Goal: Communication & Community: Answer question/provide support

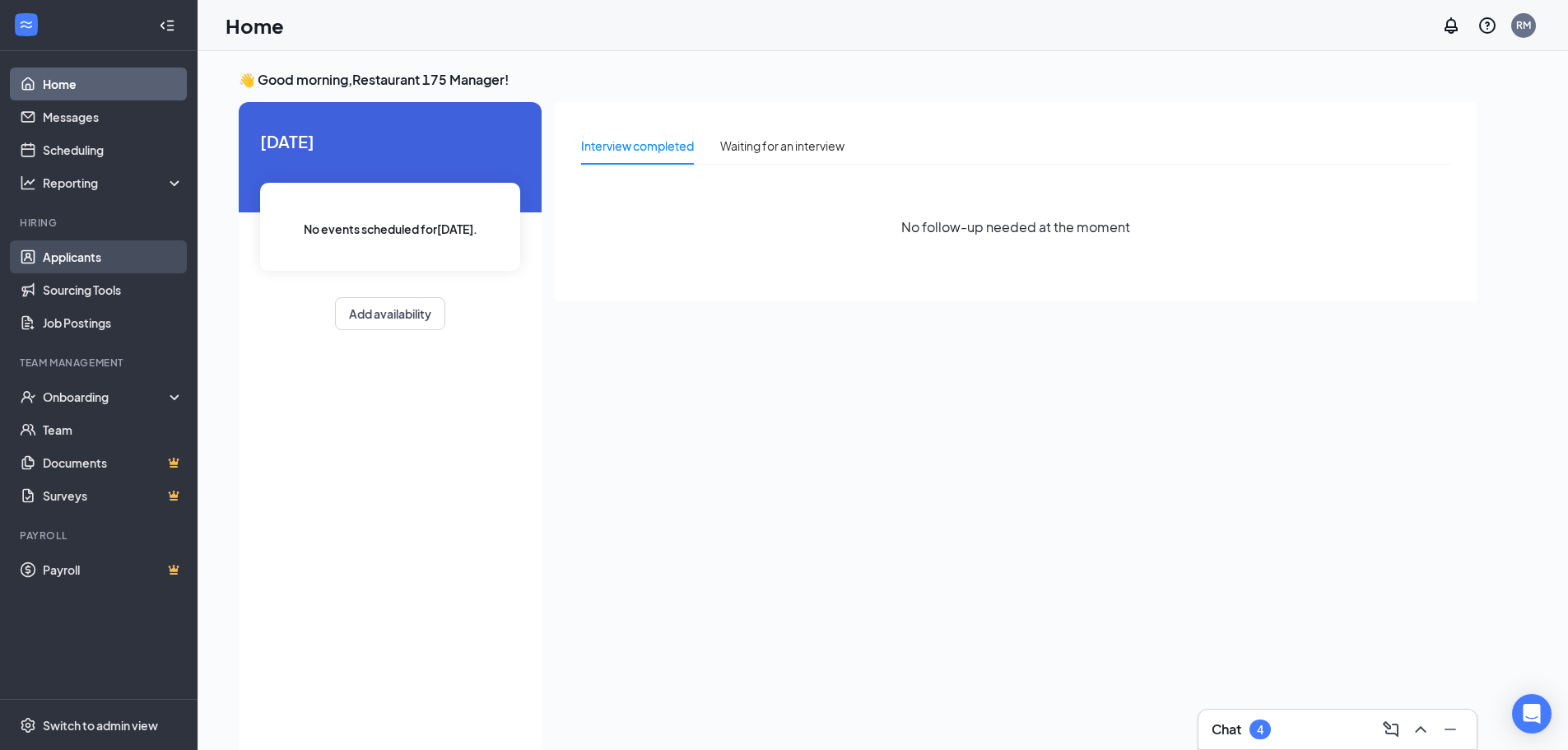
click at [122, 250] on link "Applicants" at bounding box center [113, 257] width 141 height 33
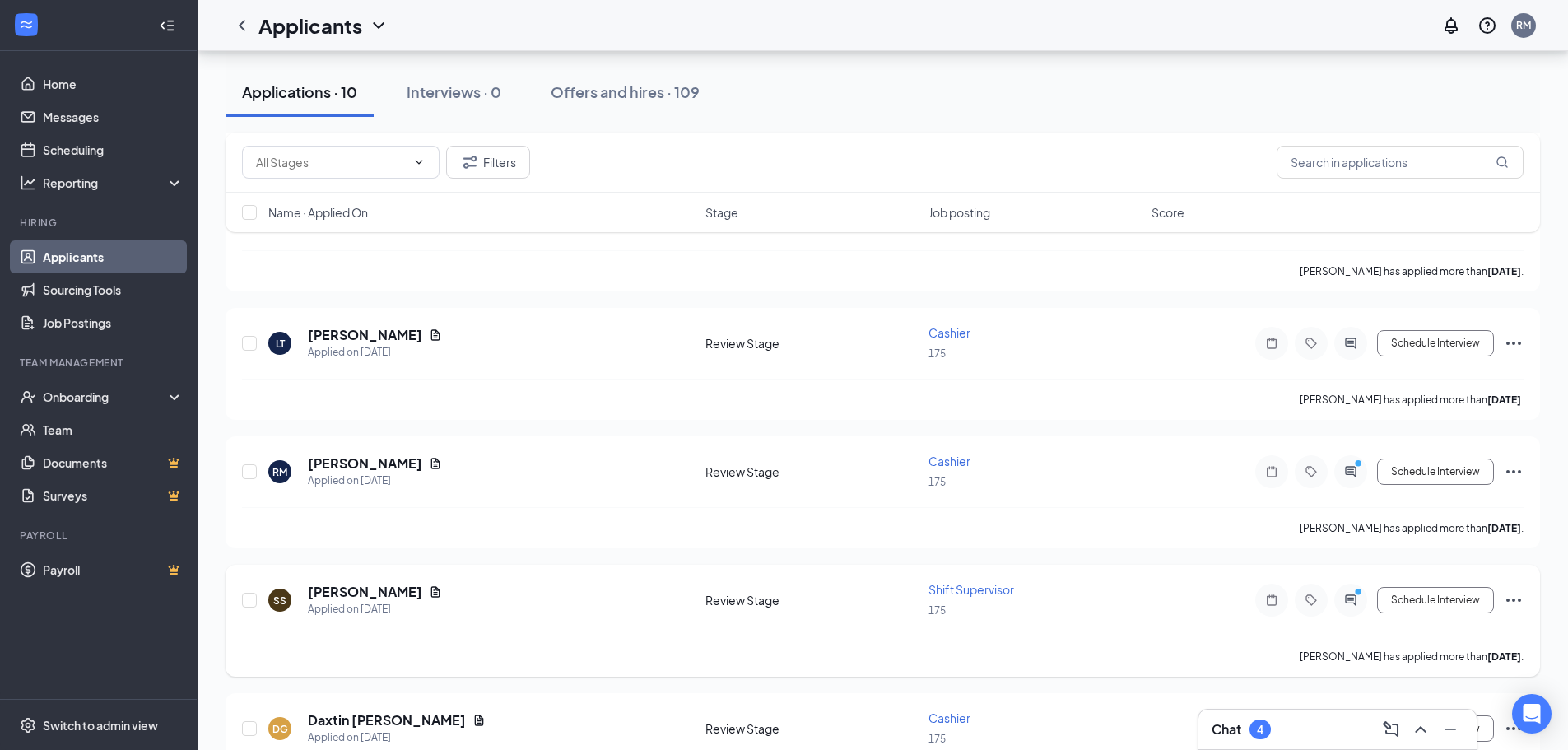
scroll to position [857, 0]
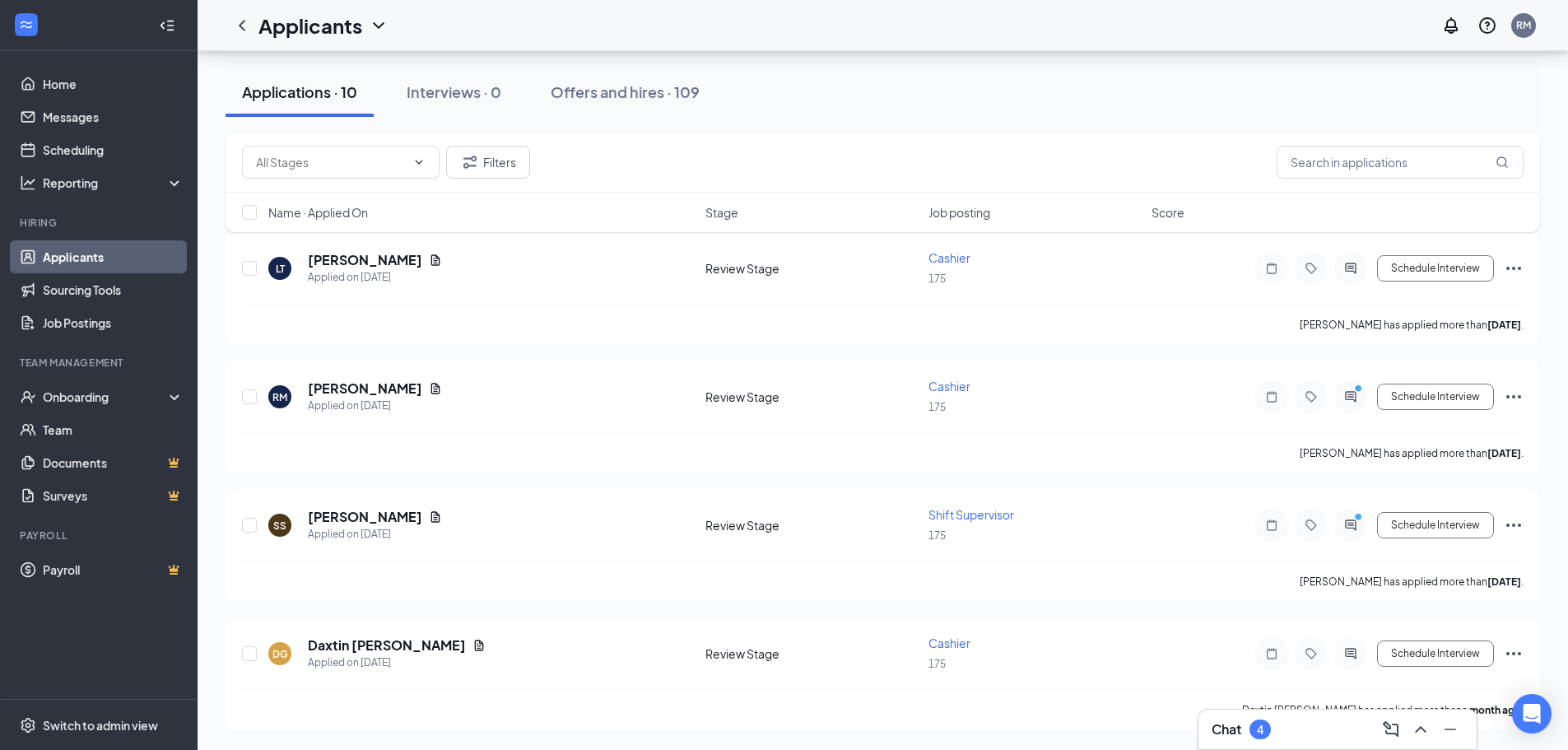
click at [1358, 735] on div "Chat 4" at bounding box center [1337, 729] width 252 height 26
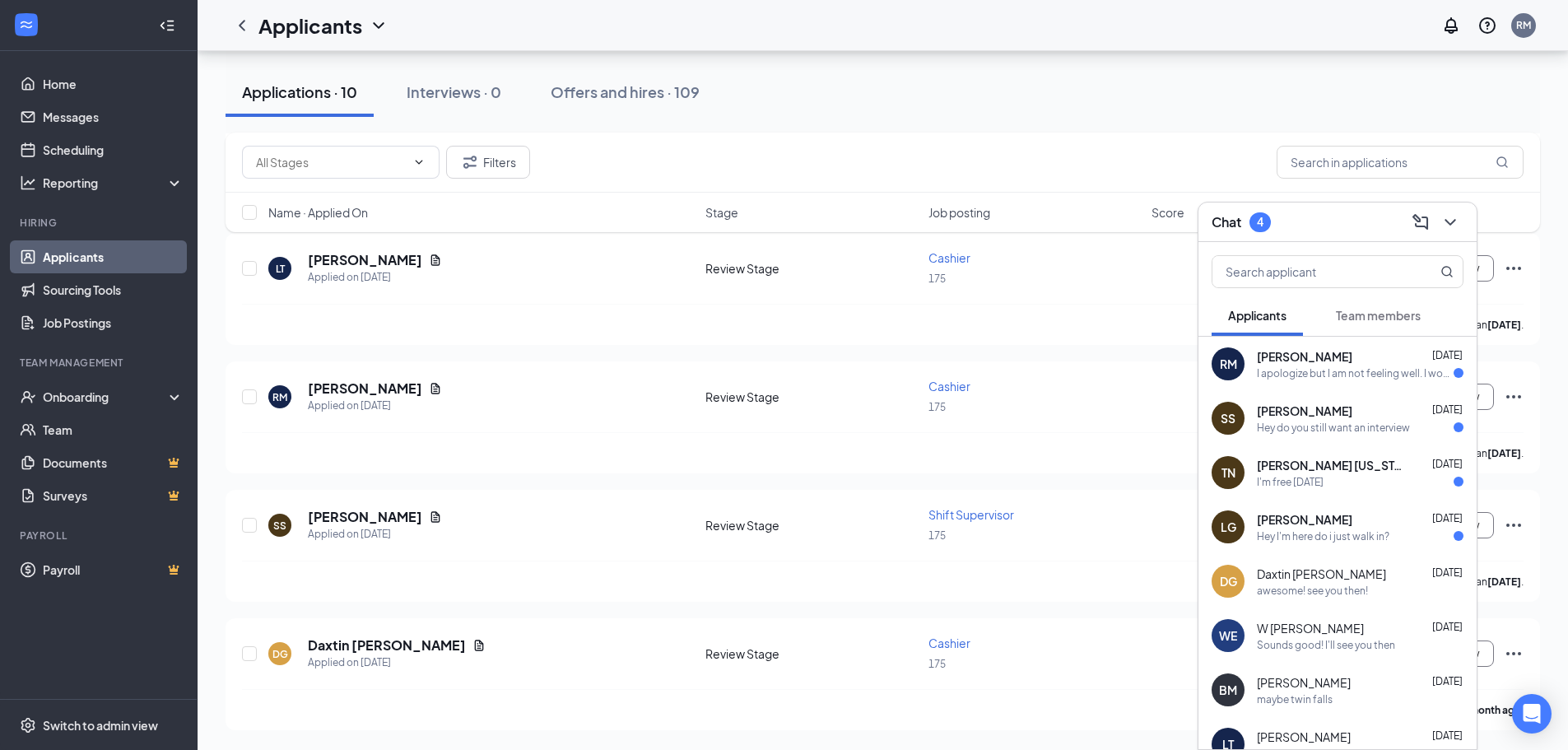
click at [1363, 531] on div "Hey I'm here do i just walk in?" at bounding box center [1323, 536] width 132 height 14
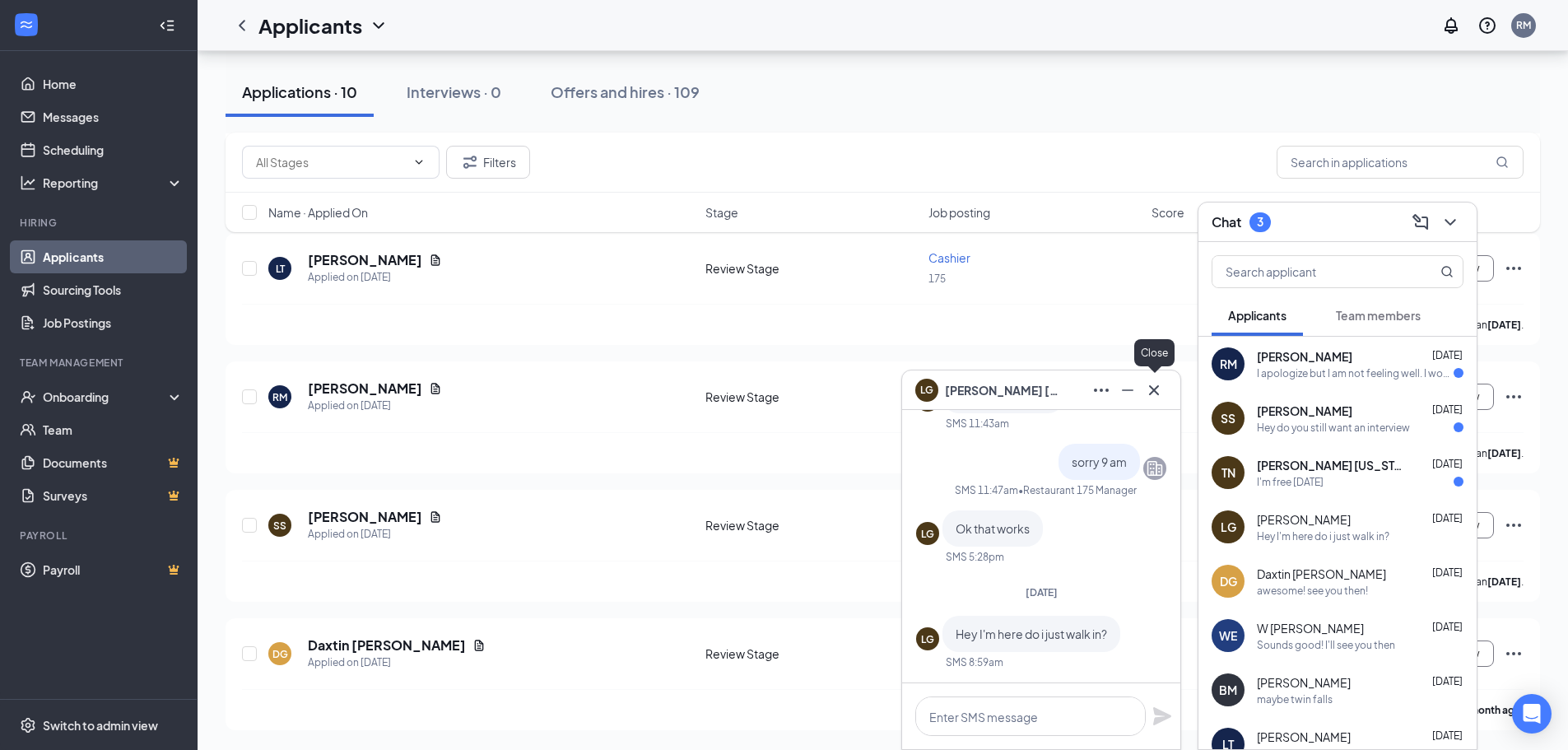
click at [1153, 383] on icon "Cross" at bounding box center [1154, 391] width 20 height 20
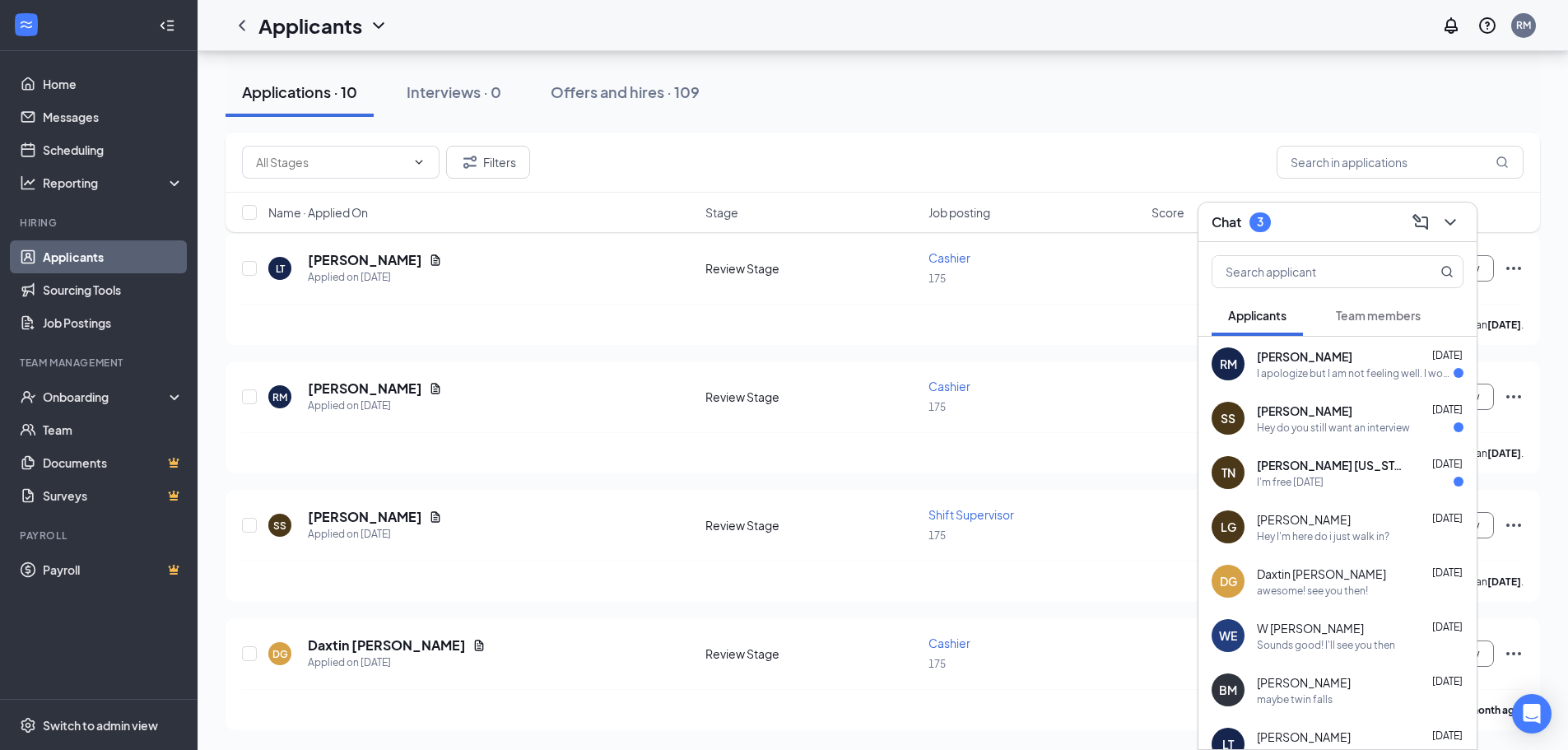
click at [1323, 476] on div "I'm free [DATE]" at bounding box center [1290, 482] width 67 height 14
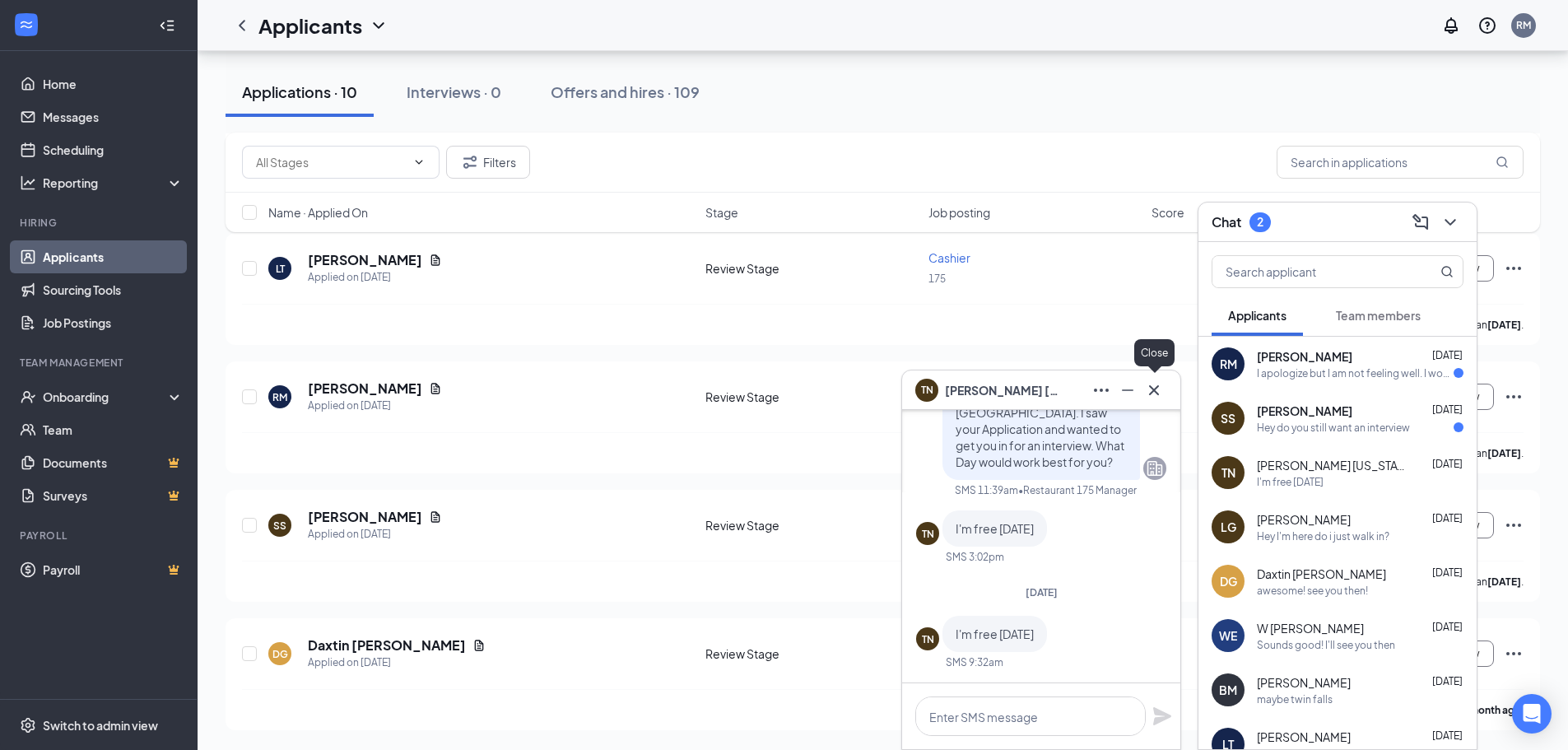
click at [1156, 388] on icon "Cross" at bounding box center [1154, 389] width 10 height 10
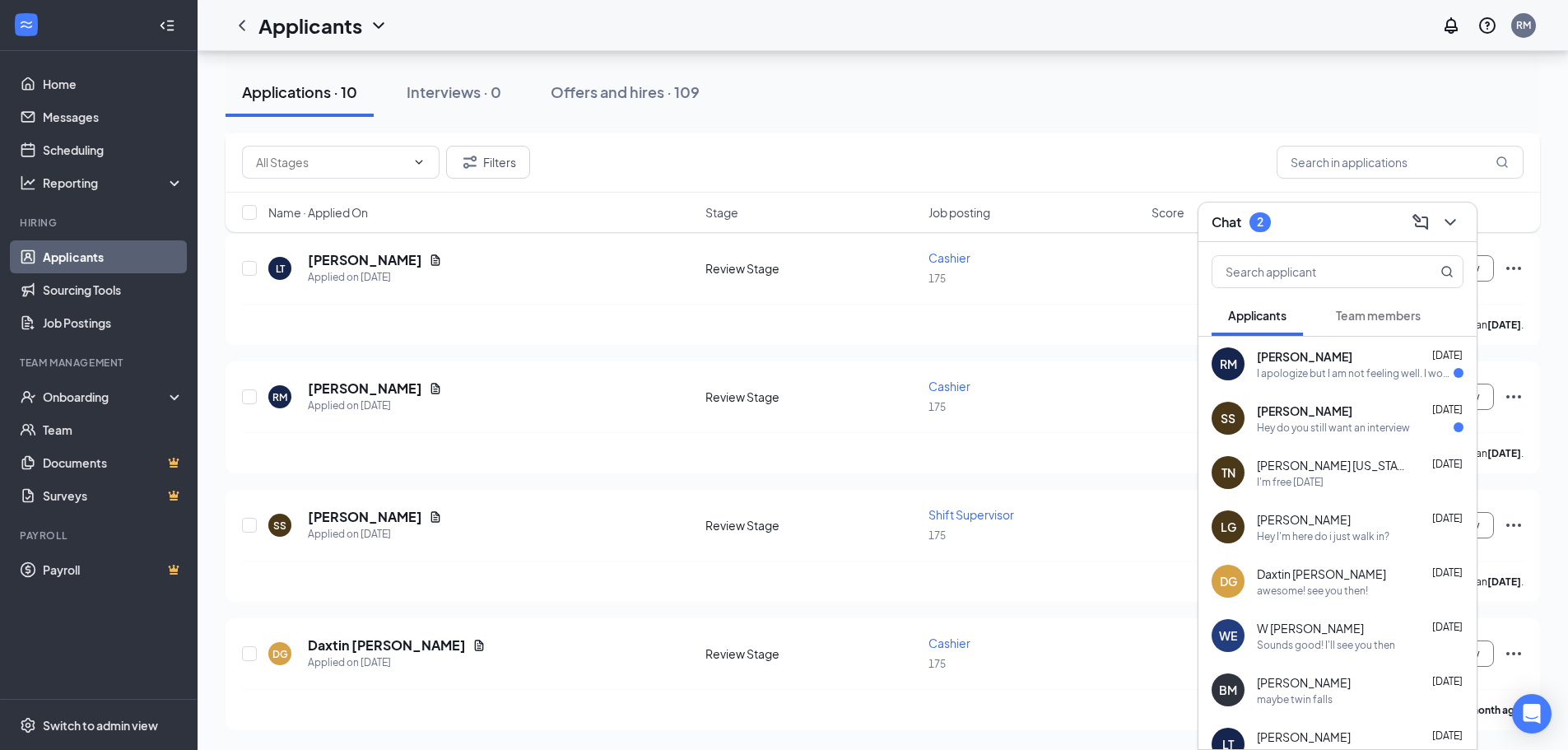
click at [1357, 381] on div "[PERSON_NAME] [PERSON_NAME] [DATE] I apologize but I am not feeling well. I won…" at bounding box center [1337, 363] width 278 height 55
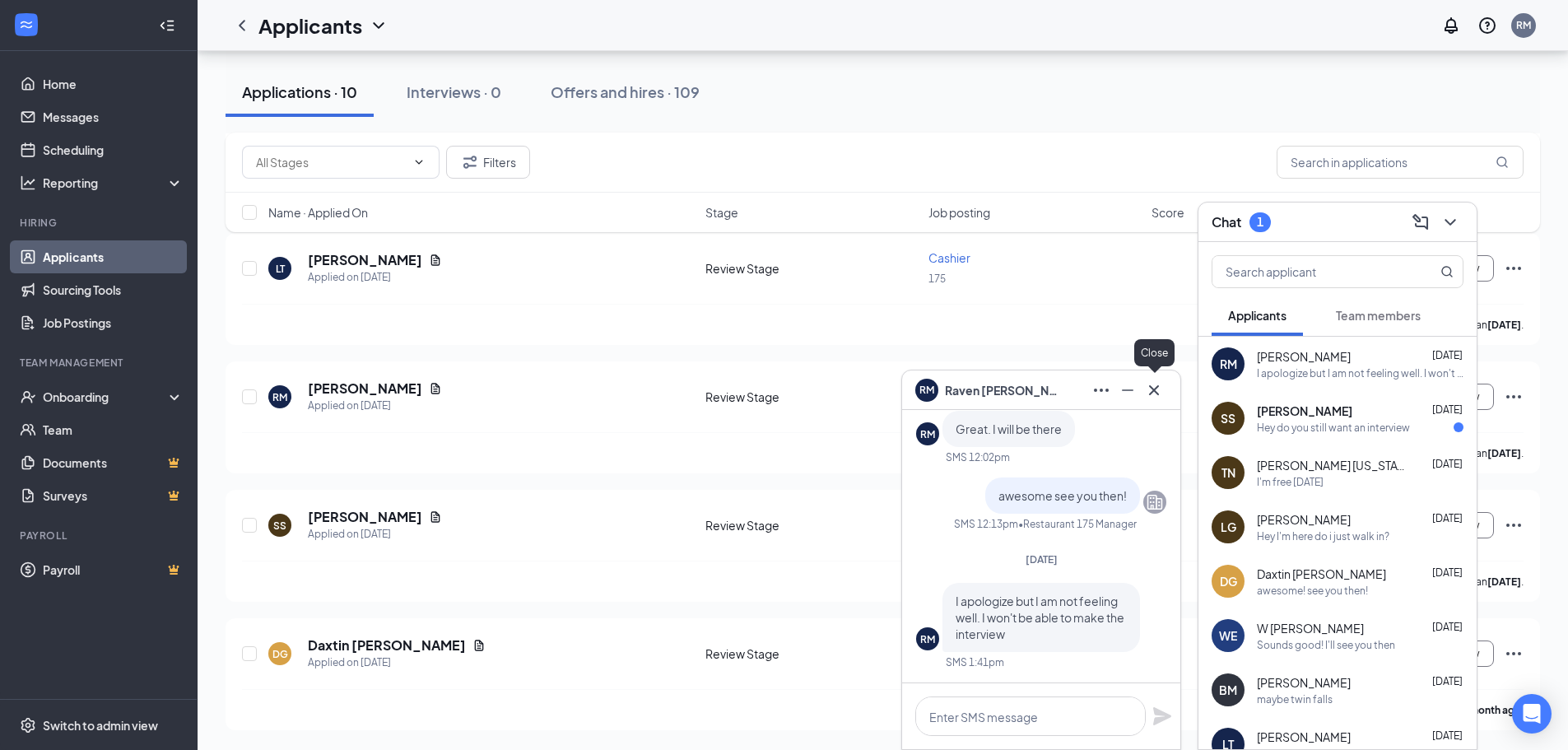
click at [1155, 393] on icon "Cross" at bounding box center [1154, 391] width 20 height 20
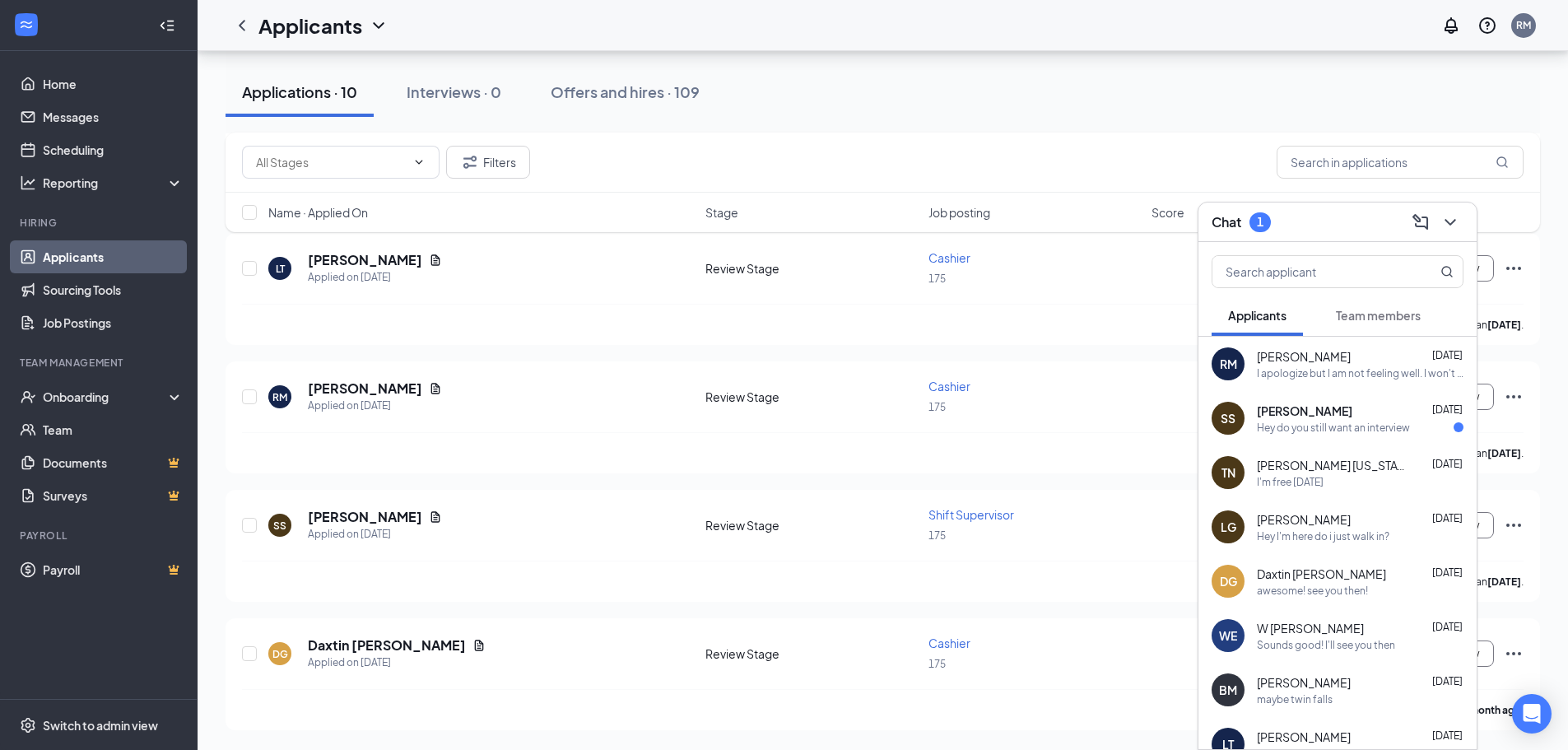
click at [1311, 428] on div "Hey do you still want an interview" at bounding box center [1333, 428] width 153 height 14
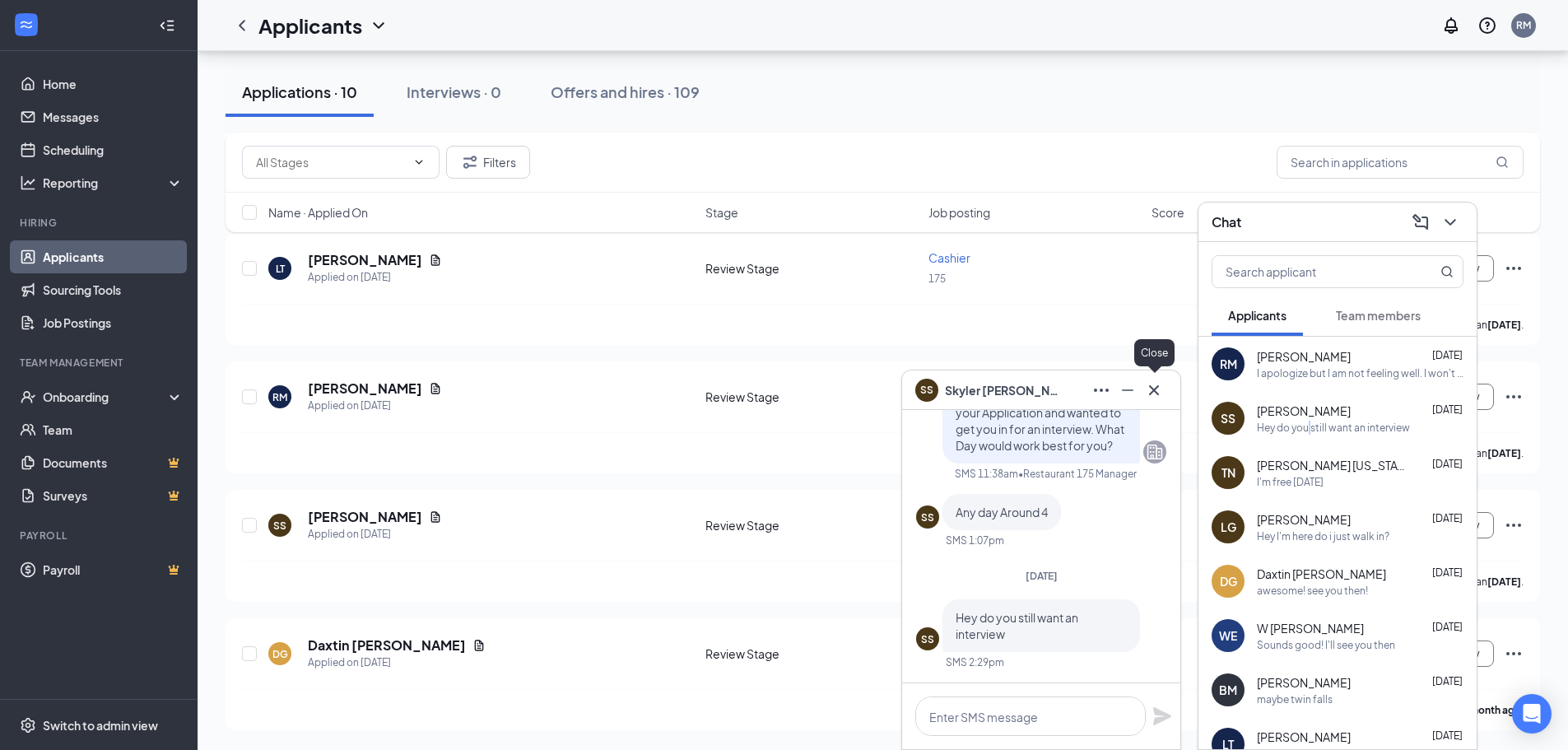
click at [1159, 389] on icon "Cross" at bounding box center [1154, 391] width 20 height 20
